Goal: Find specific page/section: Find specific page/section

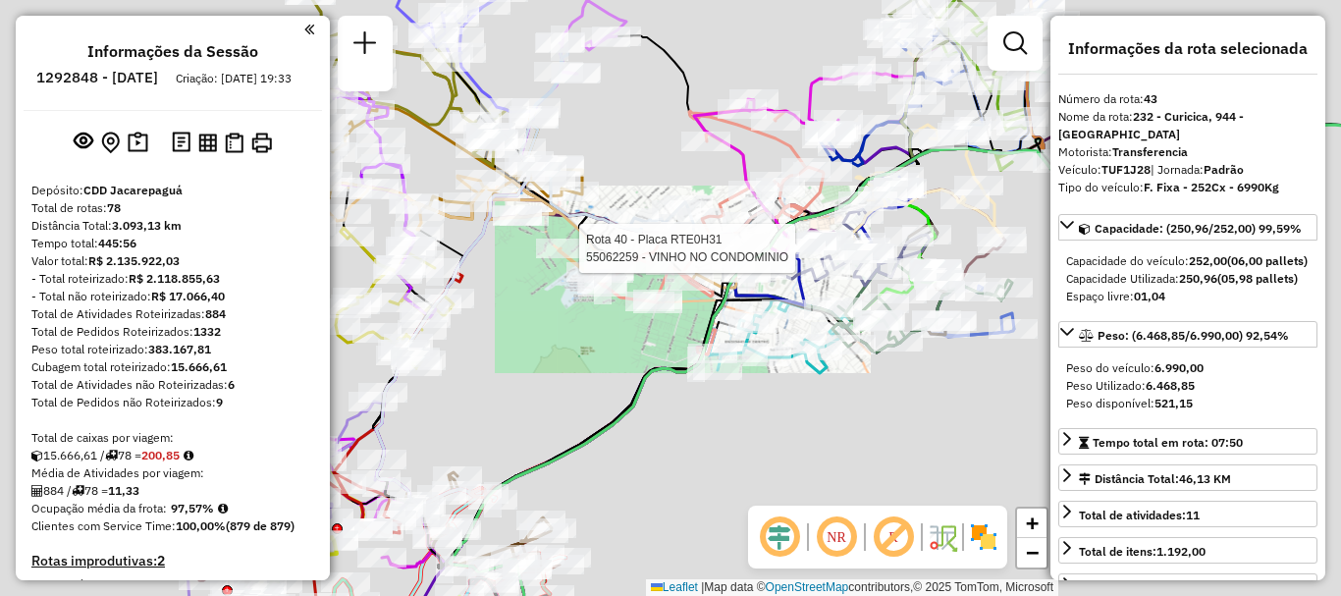
select select "**********"
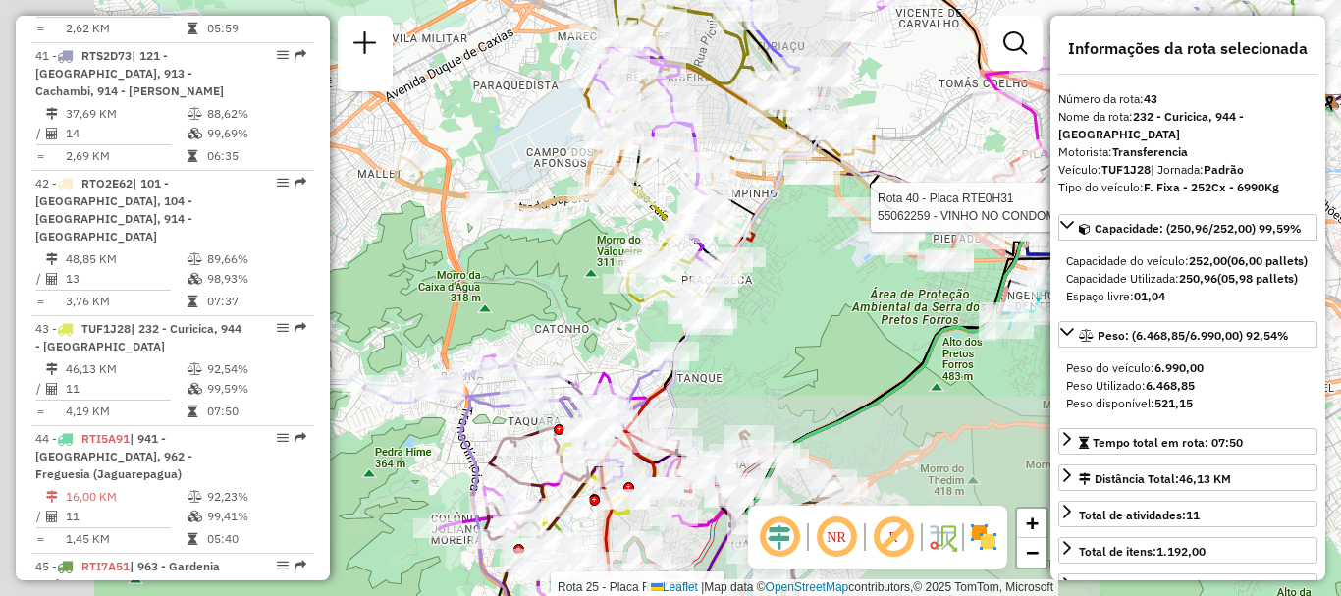
drag, startPoint x: 860, startPoint y: 320, endPoint x: 884, endPoint y: 314, distance: 25.2
click at [884, 314] on div "Rota 25 - Placa RMY2E37 55098259 - GERALDO DOS SANTOS G Rota 40 - Placa RTE0H31…" at bounding box center [670, 298] width 1341 height 596
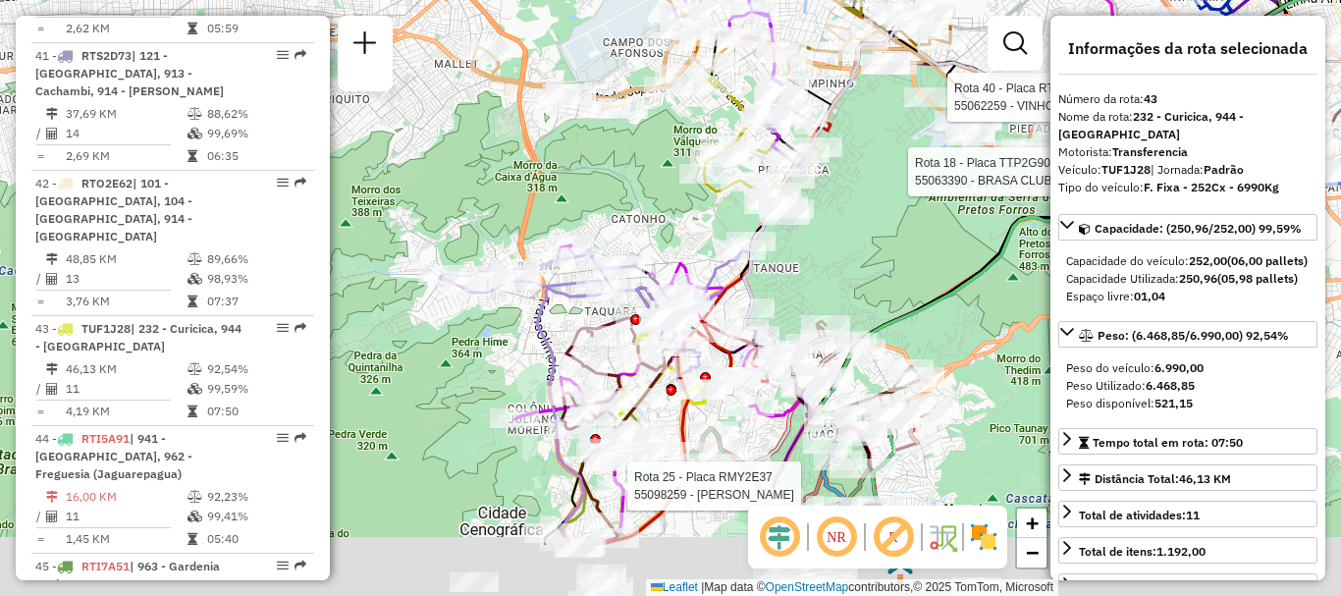
drag, startPoint x: 573, startPoint y: 334, endPoint x: 605, endPoint y: 240, distance: 99.3
click at [649, 220] on div "Rota 25 - Placa RMY2E37 55098259 - GERALDO DOS SANTOS G Rota 40 - Placa RTE0H31…" at bounding box center [670, 298] width 1341 height 596
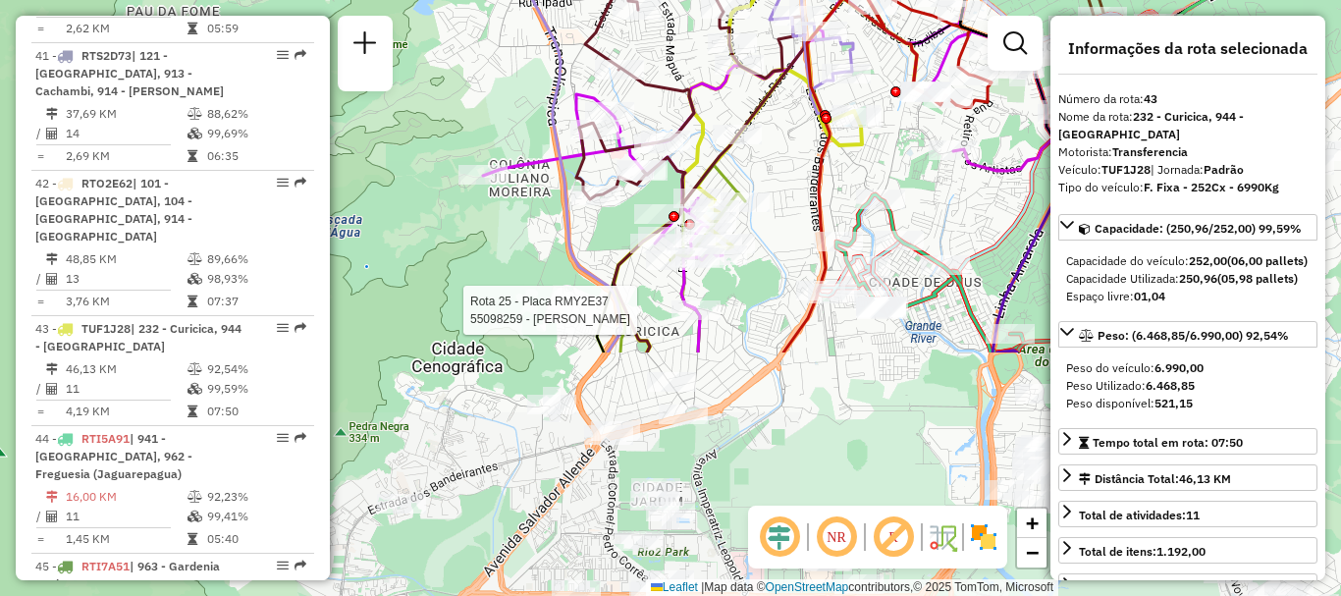
drag, startPoint x: 556, startPoint y: 517, endPoint x: 552, endPoint y: 186, distance: 331.8
click at [548, 187] on div "Rota 25 - Placa RMY2E37 55098259 - GERALDO DOS SANTOS G Rota 40 - Placa RTE0H31…" at bounding box center [670, 298] width 1341 height 596
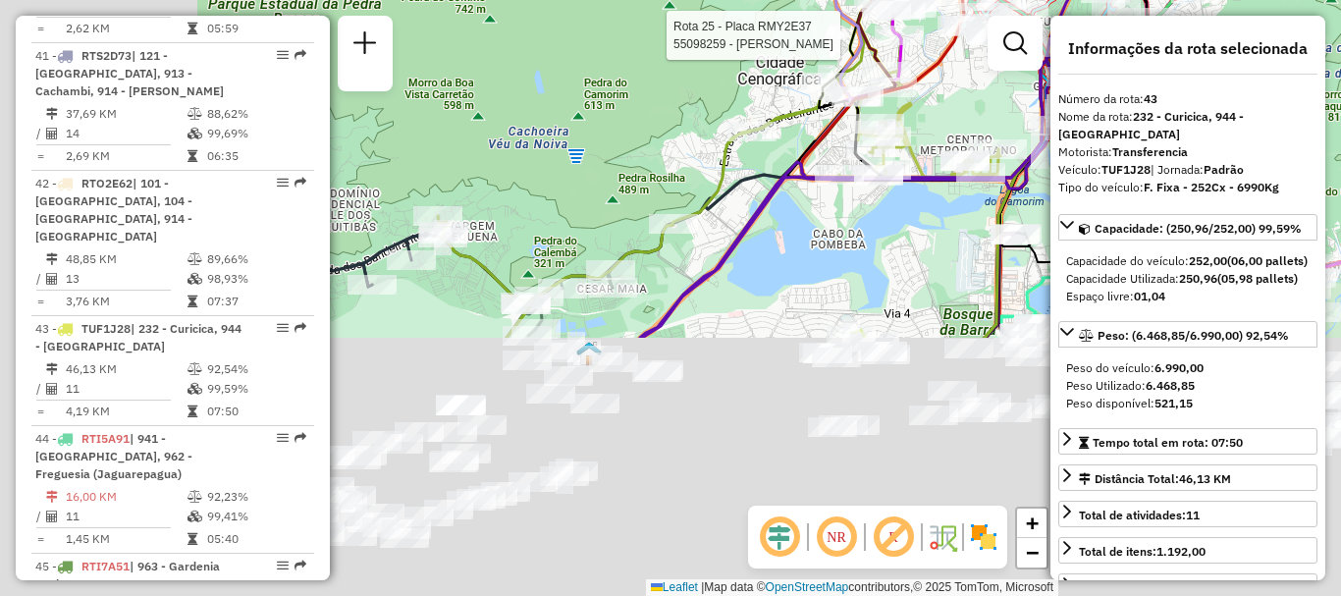
drag, startPoint x: 615, startPoint y: 393, endPoint x: 774, endPoint y: 150, distance: 290.0
click at [774, 150] on div "Rota 25 - Placa RMY2E37 55098259 - GERALDO DOS SANTOS G Rota 40 - Placa RTE0H31…" at bounding box center [670, 298] width 1341 height 596
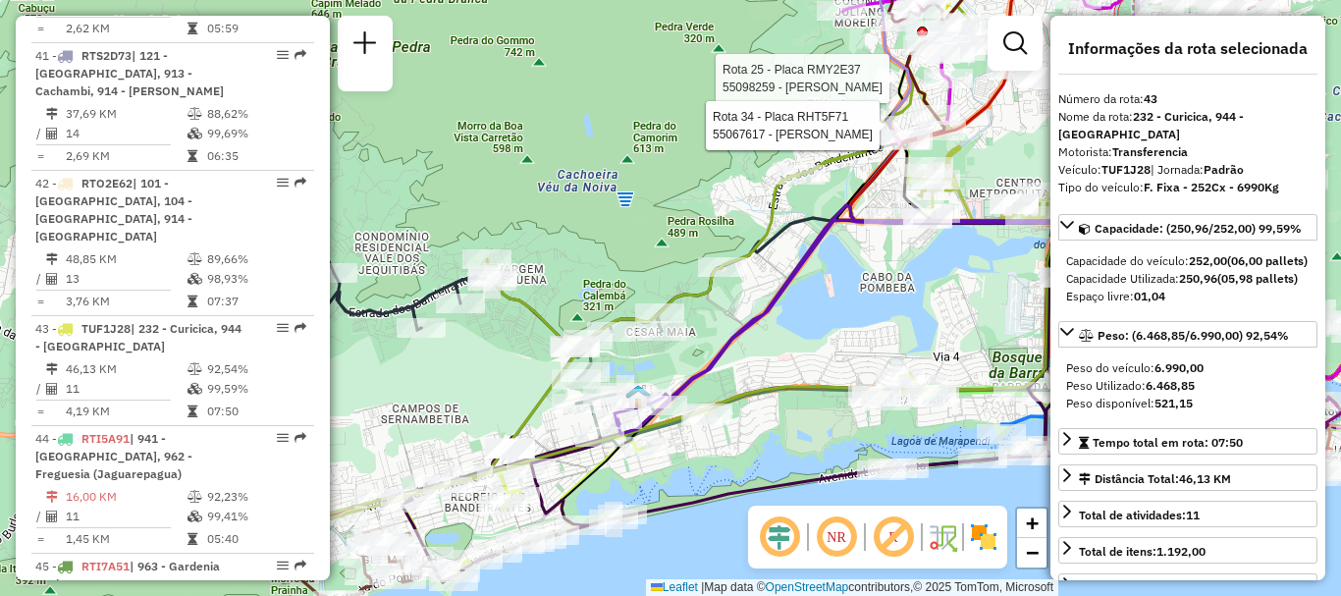
drag, startPoint x: 454, startPoint y: 295, endPoint x: 434, endPoint y: 368, distance: 75.5
click at [437, 368] on div "Rota 25 - Placa RMY2E37 55098259 - GERALDO DOS SANTOS G Rota 40 - Placa RTE0H31…" at bounding box center [670, 298] width 1341 height 596
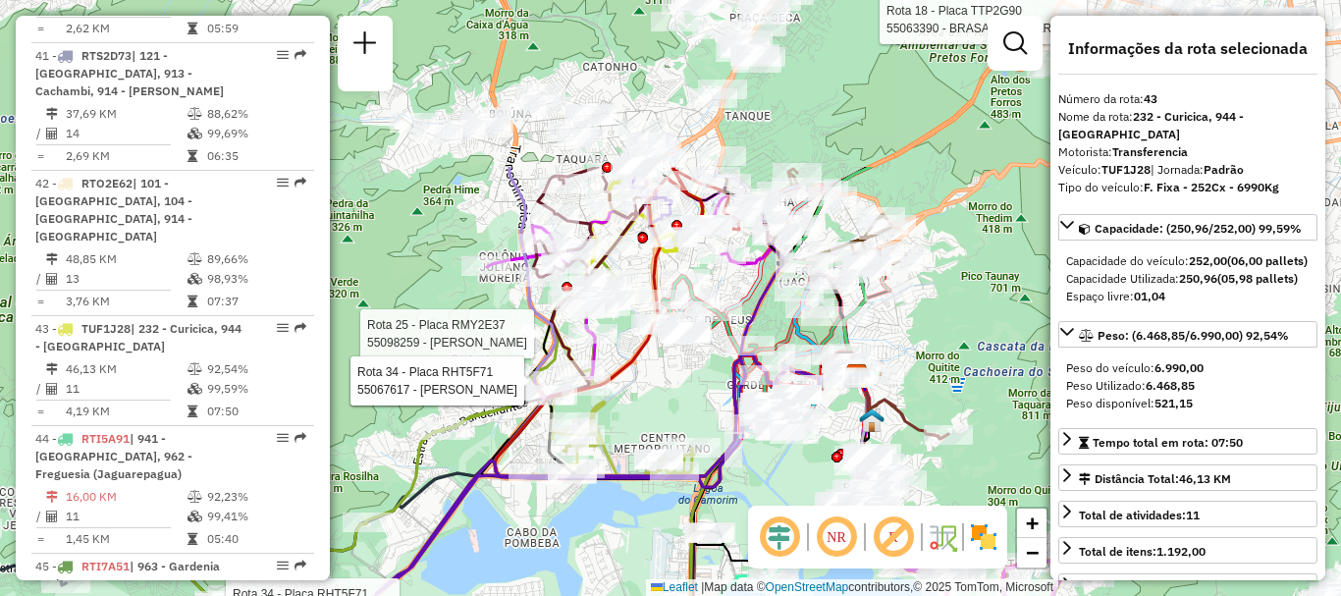
drag, startPoint x: 925, startPoint y: 169, endPoint x: 582, endPoint y: 405, distance: 416.3
click at [614, 404] on div "Rota 25 - Placa RMY2E37 55098259 - [PERSON_NAME] G Rota 40 - Placa RTE0H31 5506…" at bounding box center [670, 298] width 1341 height 596
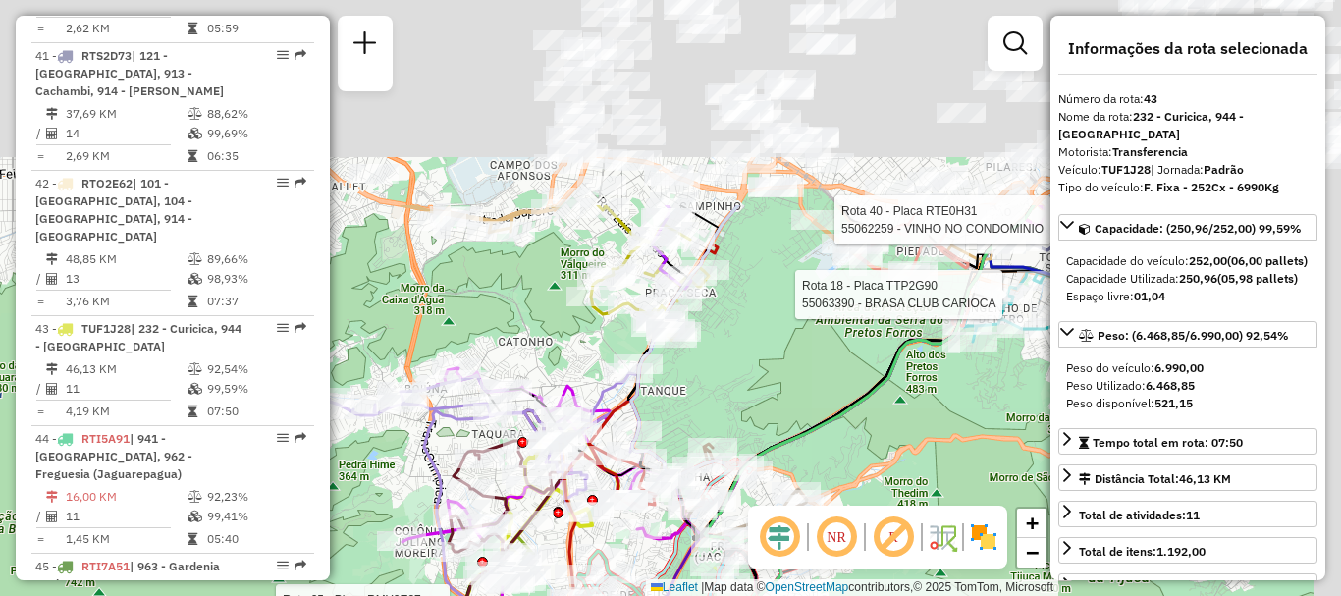
drag, startPoint x: 789, startPoint y: 116, endPoint x: 736, endPoint y: 404, distance: 293.4
click at [736, 404] on div "Rota 25 - Placa RMY2E37 55098259 - [PERSON_NAME] G Rota 40 - Placa RTE0H31 5506…" at bounding box center [670, 298] width 1341 height 596
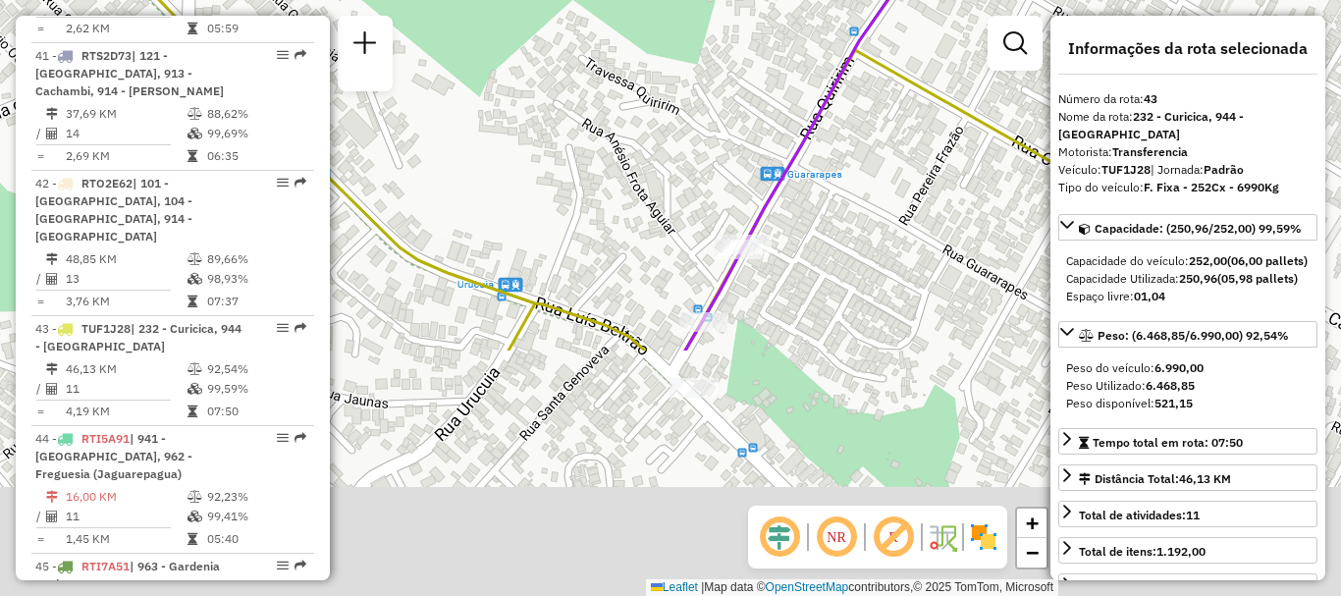
drag, startPoint x: 600, startPoint y: 375, endPoint x: 680, endPoint y: 71, distance: 314.8
click at [680, 71] on div "Rota 25 - Placa RMY2E37 55098259 - [PERSON_NAME] G Rota 40 - Placa RTE0H31 5506…" at bounding box center [670, 298] width 1341 height 596
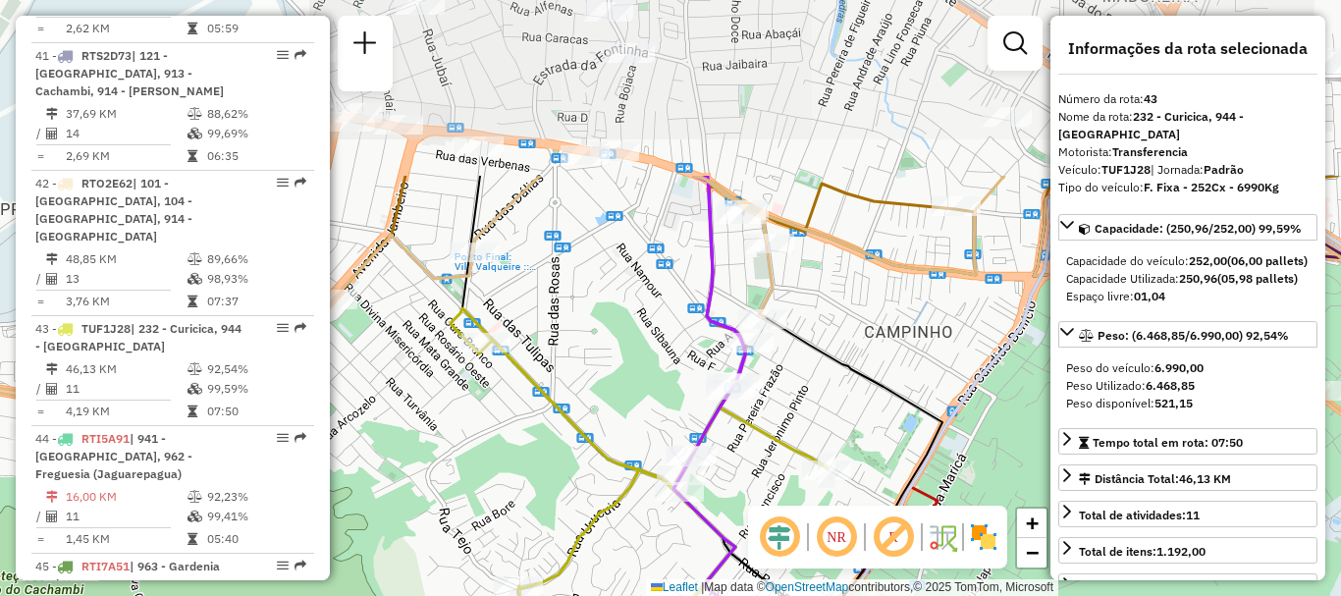
drag, startPoint x: 606, startPoint y: 174, endPoint x: 626, endPoint y: 345, distance: 172.0
click at [626, 345] on div "Rota 25 - Placa RMY2E37 55098259 - [PERSON_NAME] G Rota 40 - Placa RTE0H31 5506…" at bounding box center [670, 298] width 1341 height 596
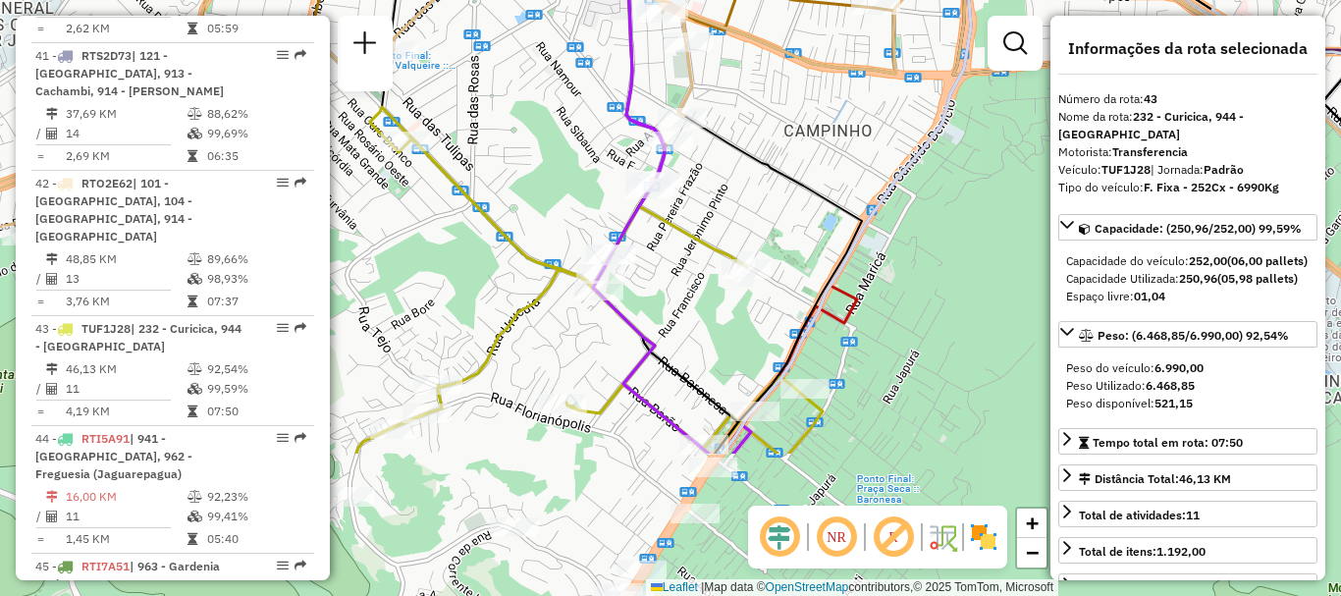
drag, startPoint x: 622, startPoint y: 358, endPoint x: 539, endPoint y: 131, distance: 242.5
click at [539, 134] on div "Rota 25 - Placa RMY2E37 55098259 - [PERSON_NAME] G Rota 40 - Placa RTE0H31 5506…" at bounding box center [670, 298] width 1341 height 596
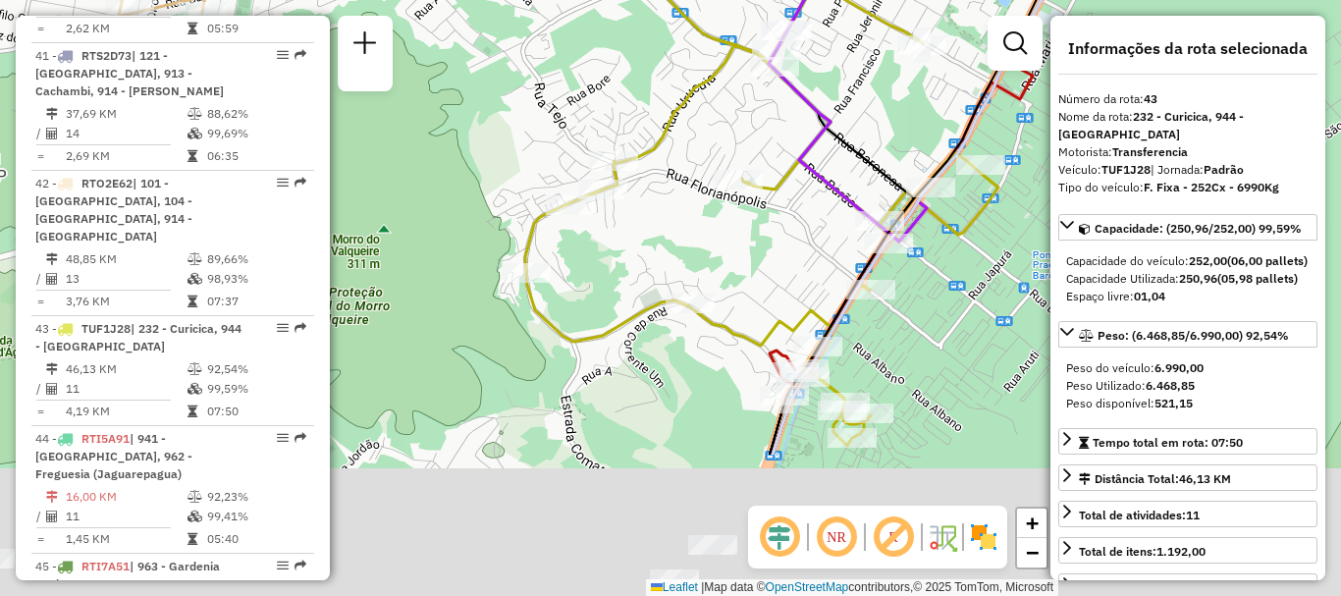
drag, startPoint x: 547, startPoint y: 308, endPoint x: 726, endPoint y: 92, distance: 280.9
click at [726, 92] on div "Rota 25 - Placa RMY2E37 55098259 - [PERSON_NAME] G Rota 40 - Placa RTE0H31 5506…" at bounding box center [670, 298] width 1341 height 596
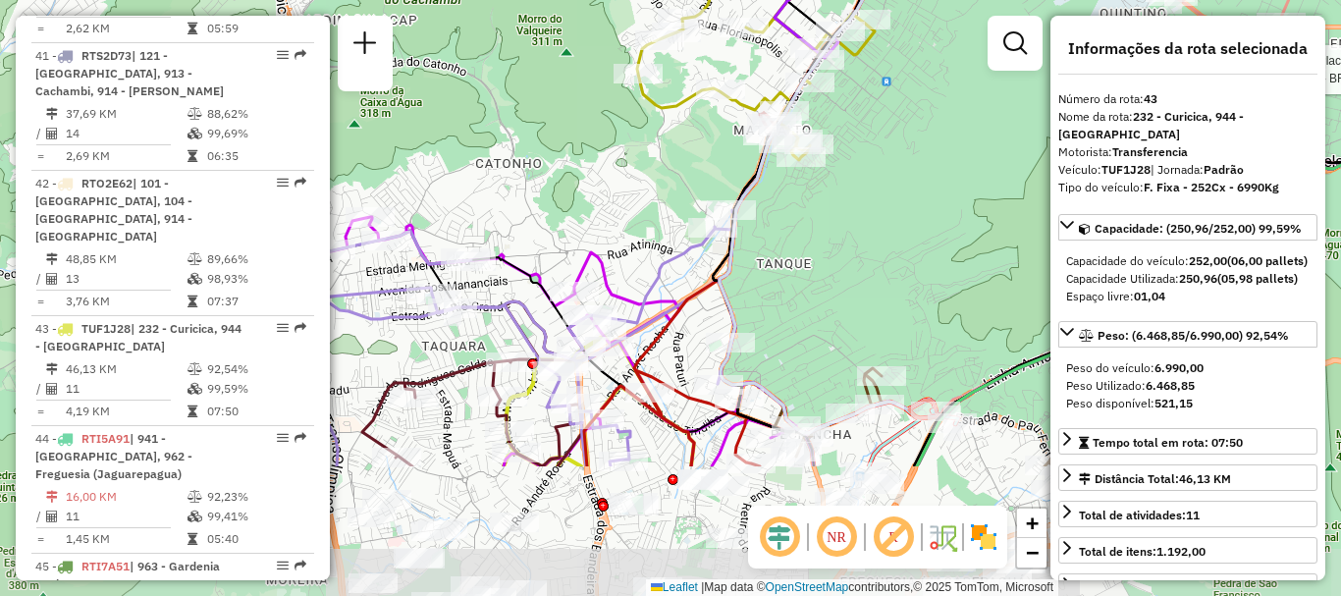
drag, startPoint x: 705, startPoint y: 362, endPoint x: 717, endPoint y: 168, distance: 194.7
click at [717, 168] on div "Rota 25 - Placa RMY2E37 55098259 - [PERSON_NAME] G Rota 40 - Placa RTE0H31 5506…" at bounding box center [670, 298] width 1341 height 596
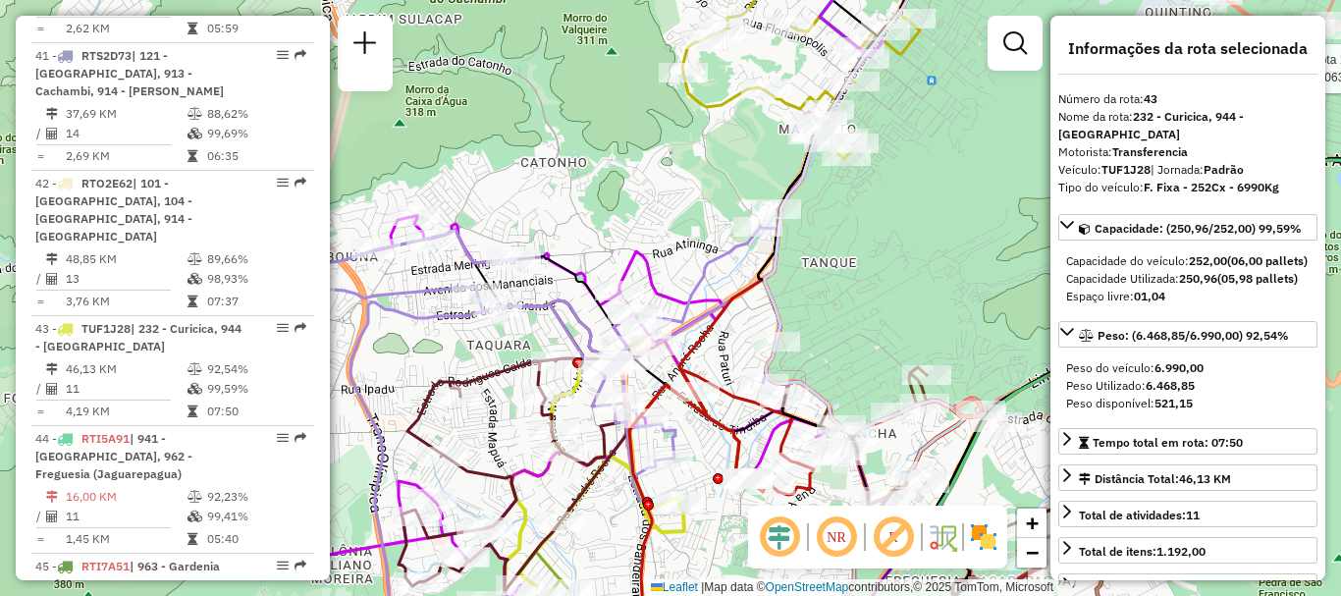
drag, startPoint x: 563, startPoint y: 205, endPoint x: 615, endPoint y: 211, distance: 52.4
click at [615, 211] on div "Rota 25 - Placa RMY2E37 55098259 - [PERSON_NAME] G Rota 40 - Placa RTE0H31 5506…" at bounding box center [670, 298] width 1341 height 596
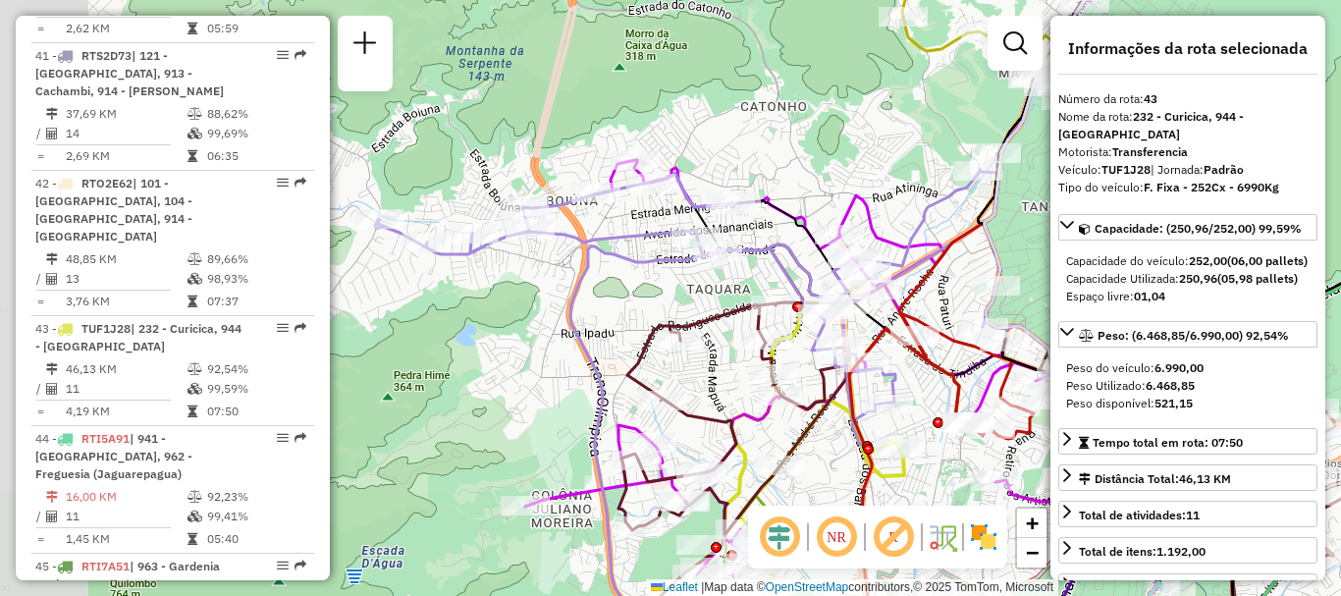
drag, startPoint x: 616, startPoint y: 212, endPoint x: 824, endPoint y: 148, distance: 216.7
click at [826, 150] on div "Rota 25 - Placa RMY2E37 55098259 - [PERSON_NAME] G Rota 40 - Placa RTE0H31 5506…" at bounding box center [670, 298] width 1341 height 596
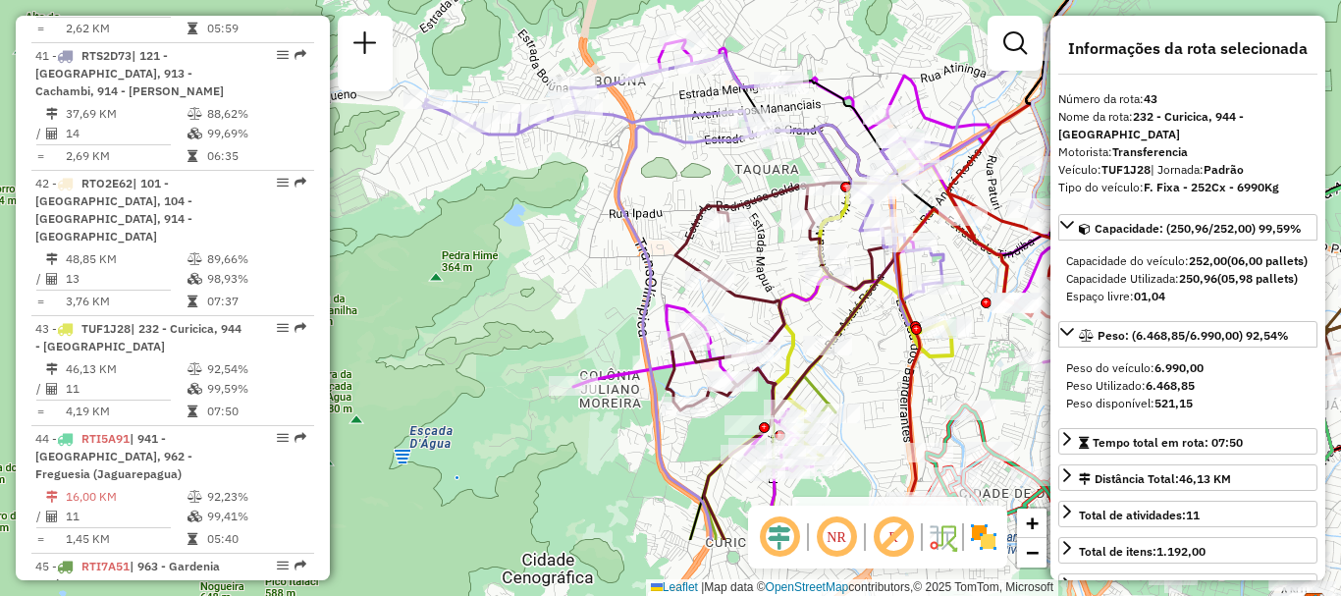
drag, startPoint x: 556, startPoint y: 382, endPoint x: 604, endPoint y: 237, distance: 153.0
click at [604, 241] on div "Rota 25 - Placa RMY2E37 55098259 - [PERSON_NAME] G Rota 40 - Placa RTE0H31 5506…" at bounding box center [670, 298] width 1341 height 596
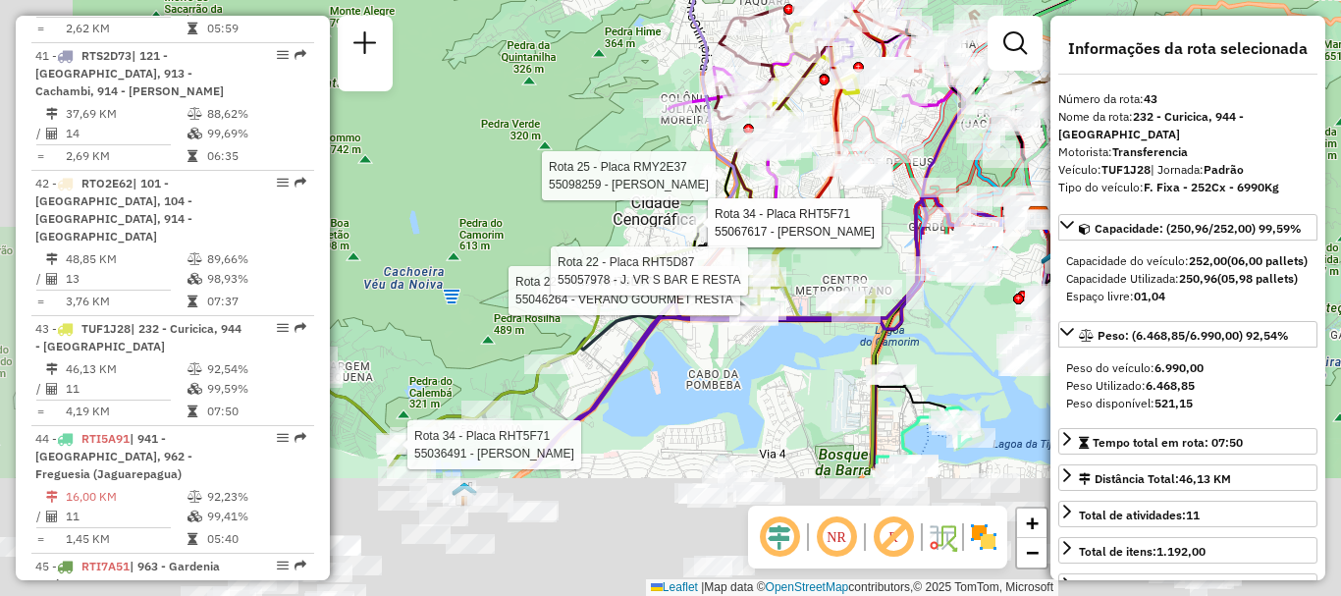
drag, startPoint x: 553, startPoint y: 229, endPoint x: 611, endPoint y: 78, distance: 161.9
click at [611, 78] on div "Rota 25 - Placa RMY2E37 55098259 - [PERSON_NAME] G Rota 40 - Placa RTE0H31 5506…" at bounding box center [670, 298] width 1341 height 596
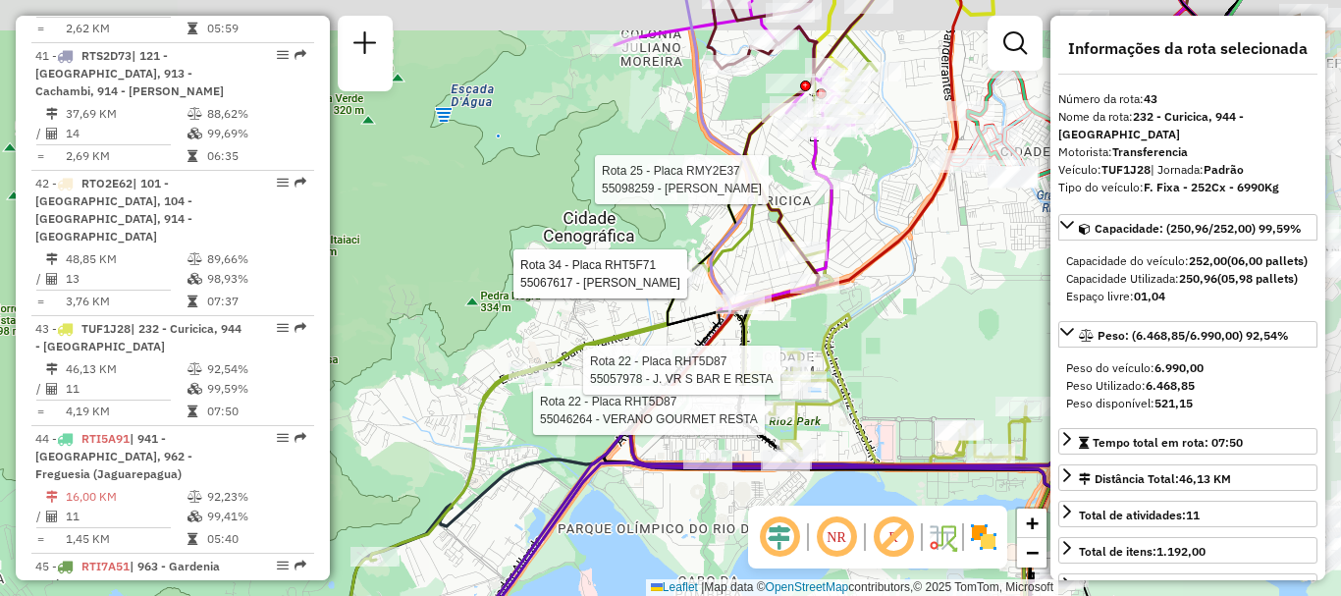
drag, startPoint x: 680, startPoint y: 220, endPoint x: 480, endPoint y: 253, distance: 203.0
click at [502, 253] on div "Rota 25 - Placa RMY2E37 55098259 - [PERSON_NAME] G Rota 40 - Placa RTE0H31 5506…" at bounding box center [670, 298] width 1341 height 596
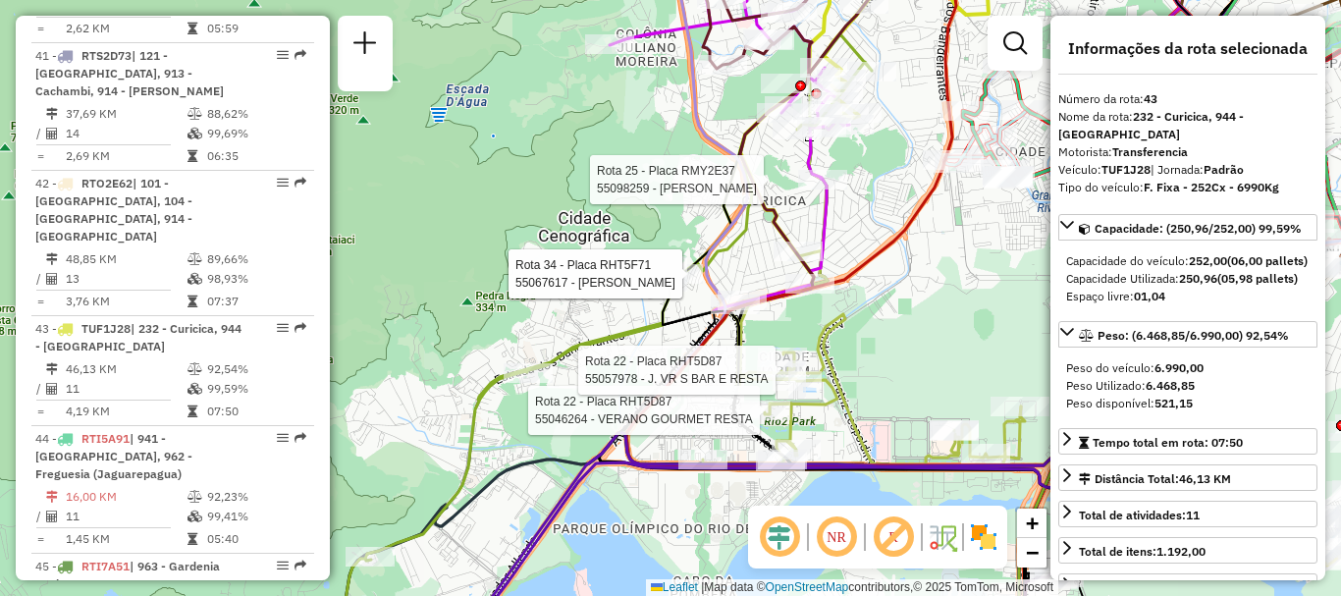
click at [927, 286] on div "Rota 25 - Placa RMY2E37 55098259 - [PERSON_NAME] G Rota 40 - Placa RTE0H31 5506…" at bounding box center [670, 298] width 1341 height 596
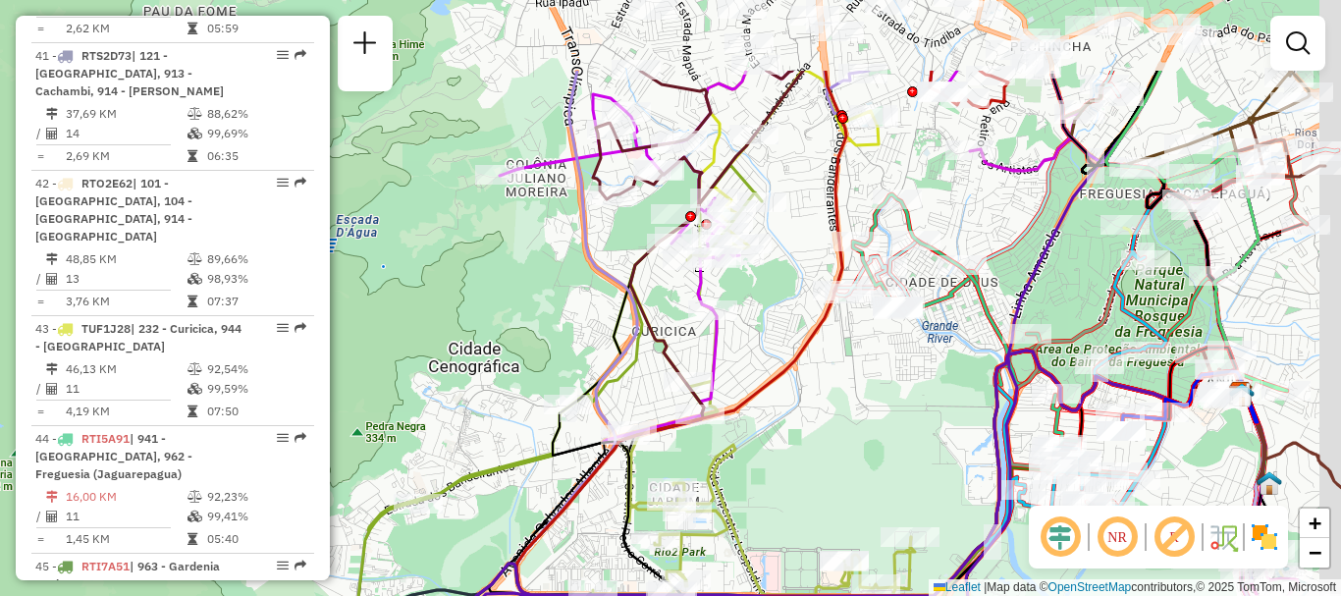
drag, startPoint x: 944, startPoint y: 282, endPoint x: 777, endPoint y: 487, distance: 264.5
click at [777, 501] on div "Janela de atendimento Grade de atendimento Capacidade Transportadoras Veículos …" at bounding box center [670, 298] width 1341 height 596
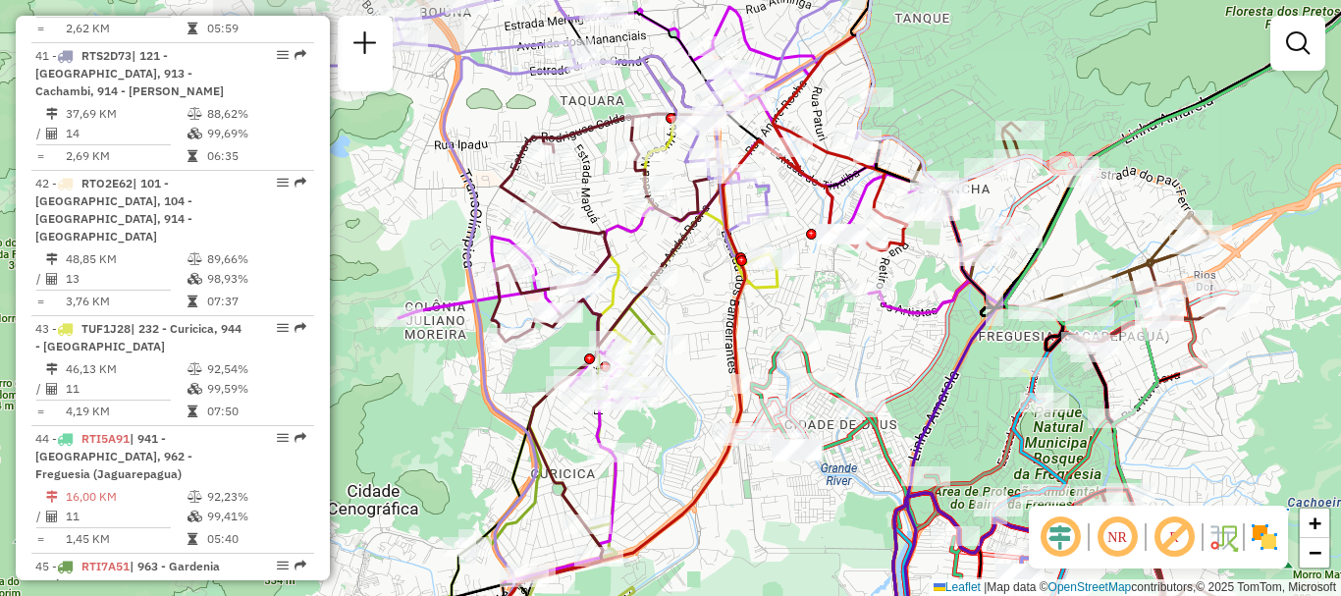
drag, startPoint x: 824, startPoint y: 232, endPoint x: 779, endPoint y: 286, distance: 69.8
click at [779, 286] on icon at bounding box center [727, 246] width 229 height 312
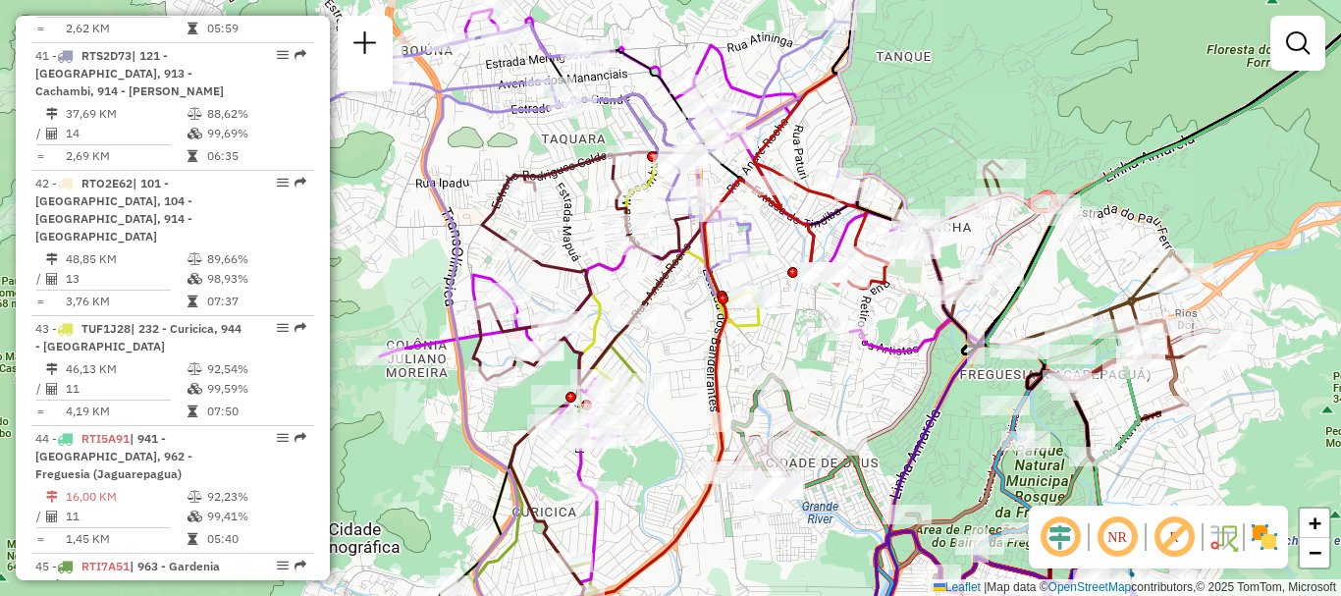
drag, startPoint x: 787, startPoint y: 289, endPoint x: 732, endPoint y: 383, distance: 109.1
click at [734, 383] on icon at bounding box center [708, 285] width 229 height 312
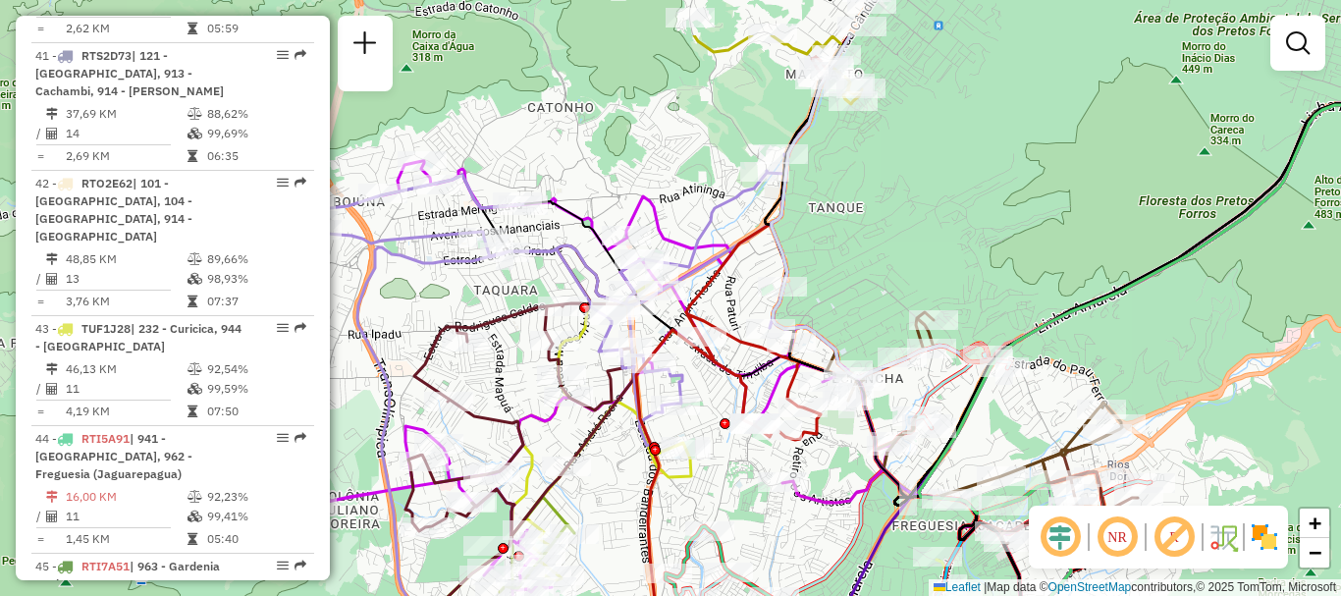
drag, startPoint x: 907, startPoint y: 75, endPoint x: 865, endPoint y: 187, distance: 119.6
click at [865, 187] on div "Janela de atendimento Grade de atendimento Capacidade Transportadoras Veículos …" at bounding box center [670, 298] width 1341 height 596
